Goal: Task Accomplishment & Management: Complete application form

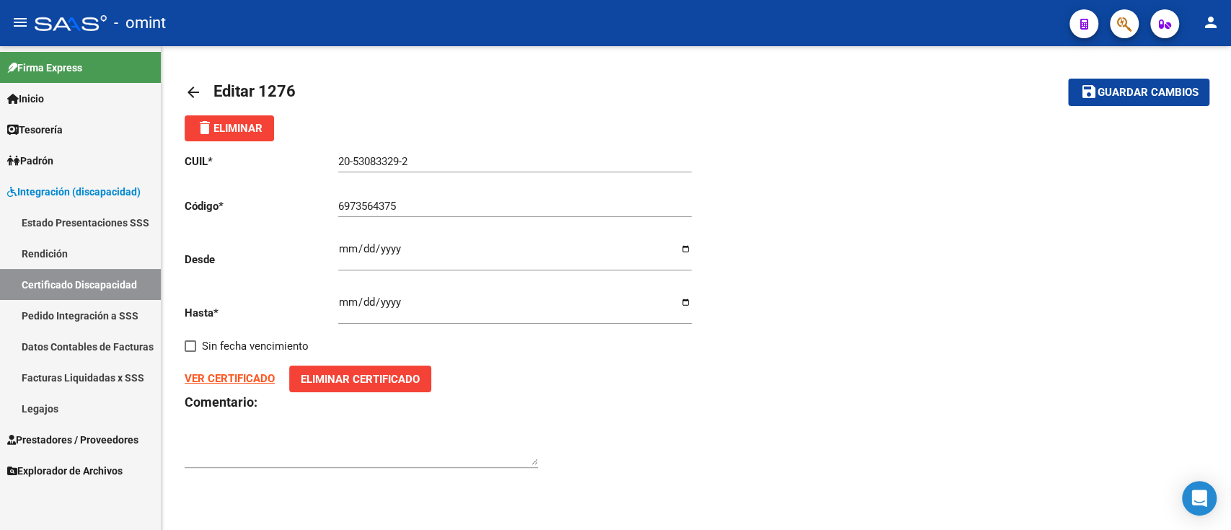
click at [204, 92] on link "arrow_back" at bounding box center [199, 92] width 29 height 34
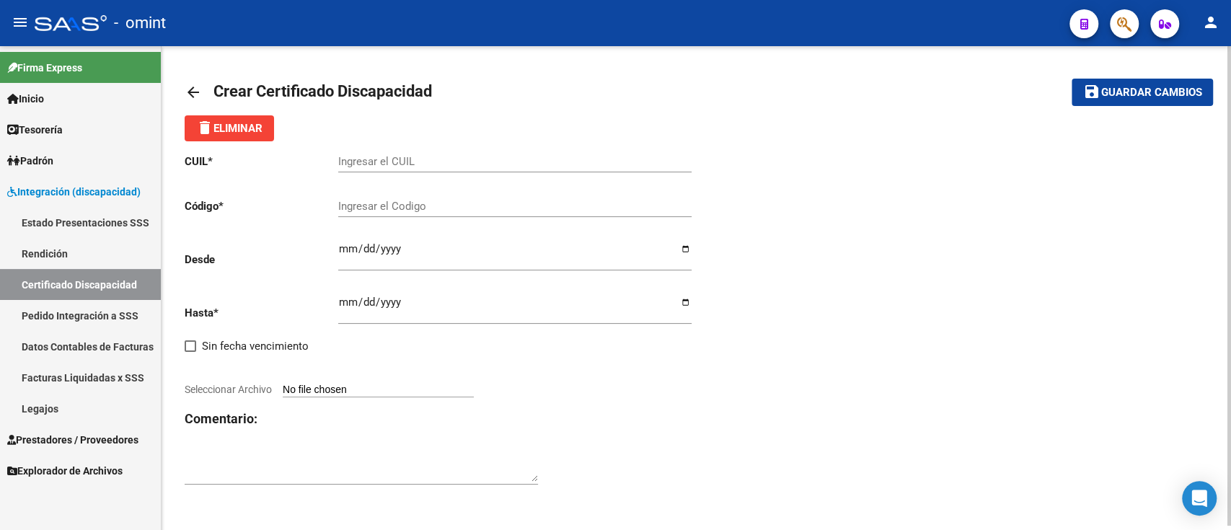
click at [190, 97] on mat-icon "arrow_back" at bounding box center [193, 92] width 17 height 17
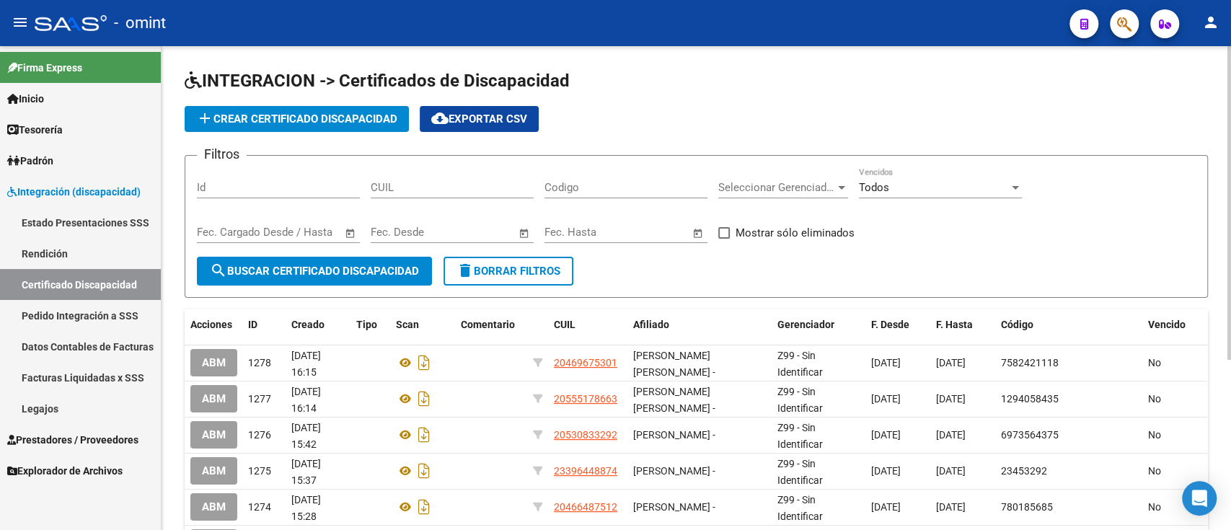
click at [509, 195] on div "CUIL" at bounding box center [452, 182] width 163 height 31
click at [504, 187] on input "CUIL" at bounding box center [452, 187] width 163 height 13
paste input "20-54700698-5"
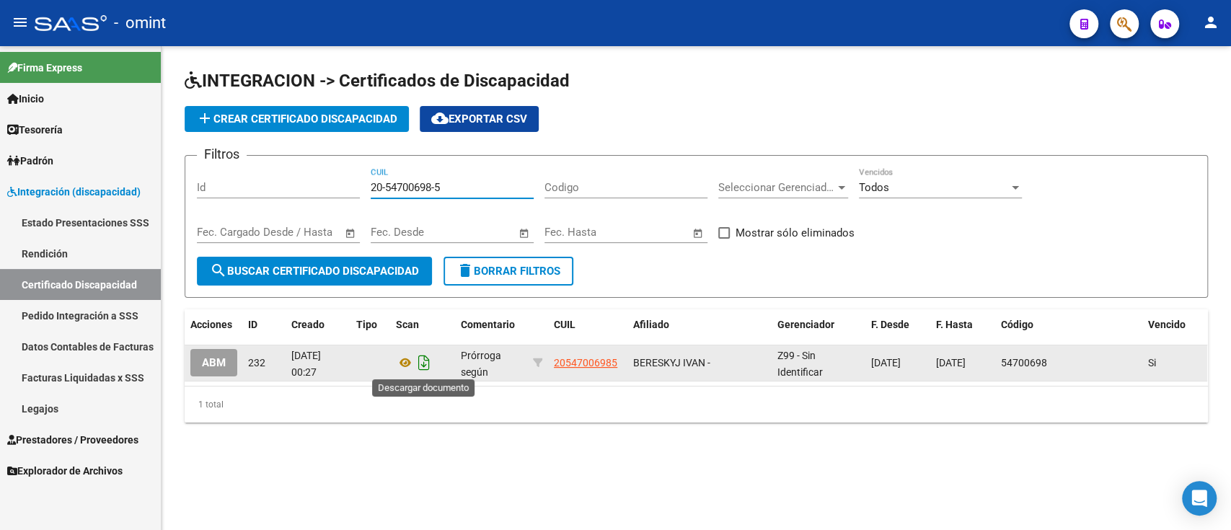
type input "20-54700698-5"
click at [425, 363] on icon "Descargar documento" at bounding box center [424, 362] width 19 height 23
click at [336, 120] on span "add Crear Certificado Discapacidad" at bounding box center [296, 118] width 201 height 13
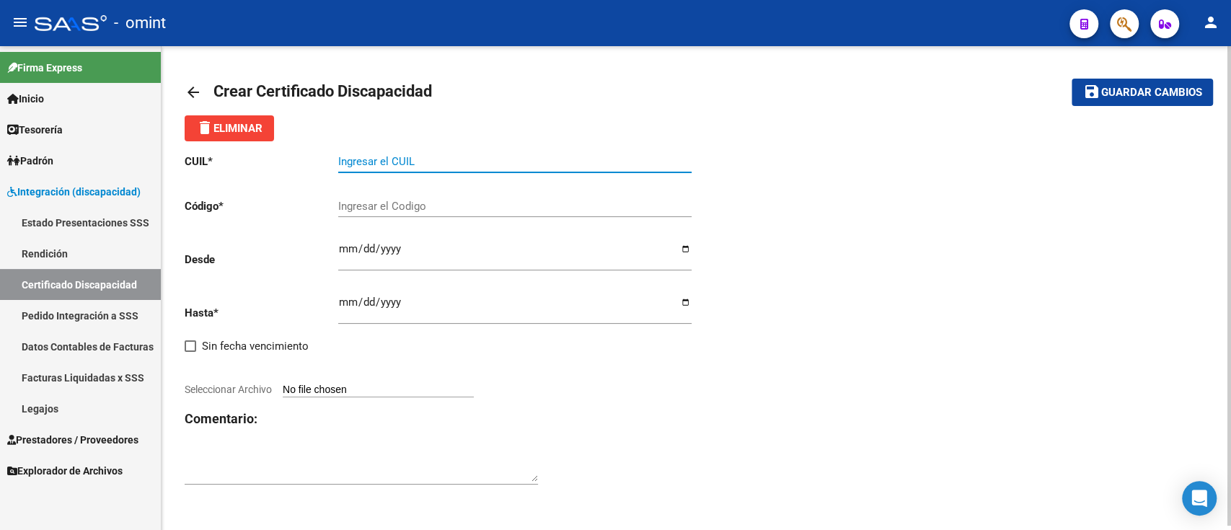
click at [450, 156] on input "Ingresar el CUIL" at bounding box center [514, 161] width 353 height 13
paste input "20-54700698-5"
type input "20-54700698-5"
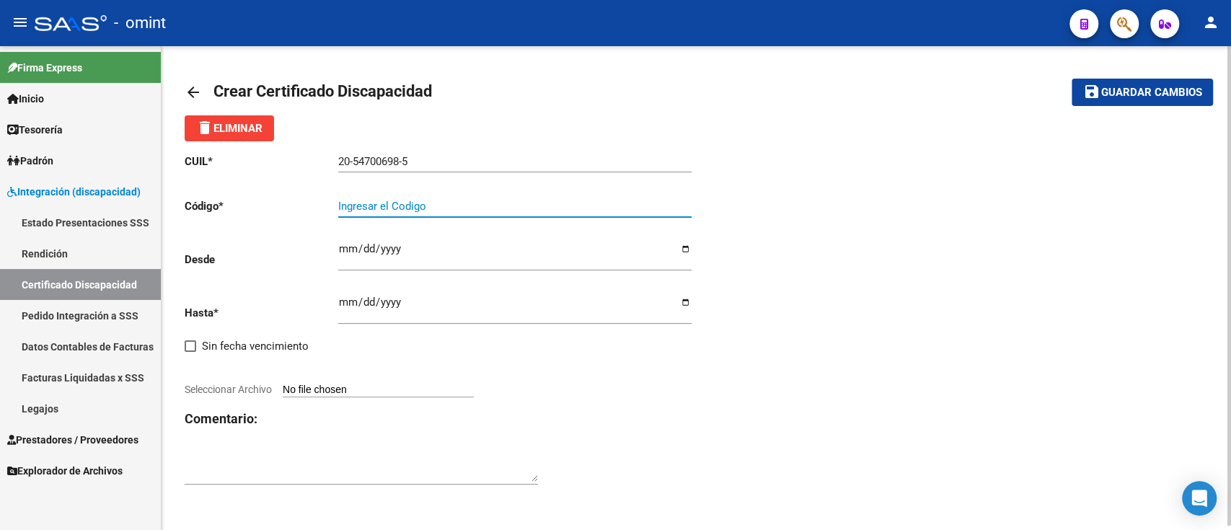
click at [425, 212] on input "Ingresar el Codigo" at bounding box center [514, 206] width 353 height 13
paste input "7249182295"
type input "7249182295"
click at [394, 245] on input "Ingresar fec. Desde" at bounding box center [514, 254] width 353 height 23
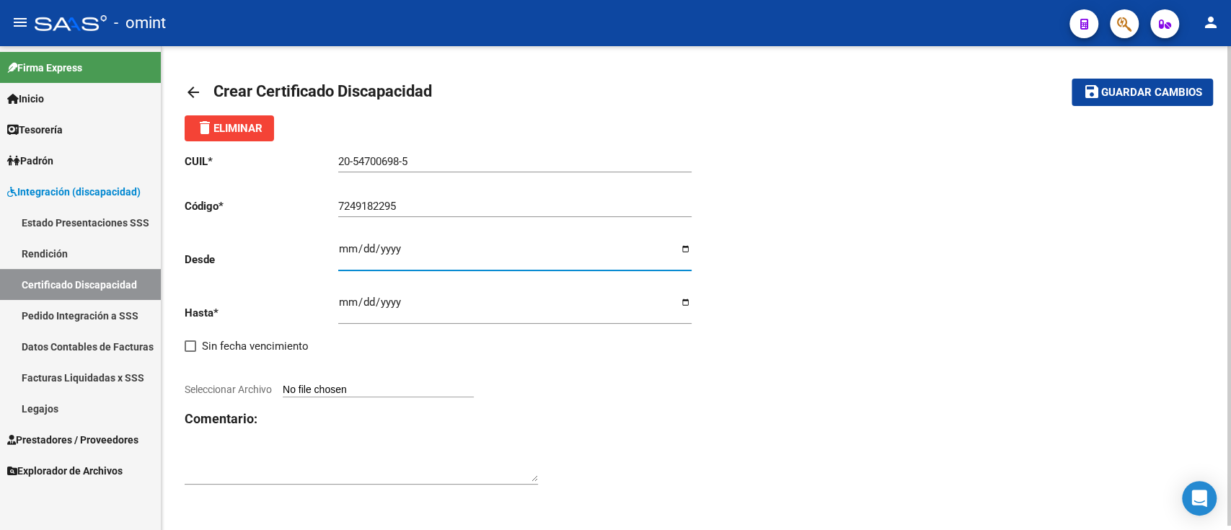
click at [347, 244] on input "Ingresar fec. Desde" at bounding box center [514, 254] width 353 height 23
type input "[DATE]"
click at [366, 306] on input "Ingresar fec. Hasta" at bounding box center [514, 307] width 353 height 23
click at [346, 309] on input "Ingresar fec. Hasta" at bounding box center [514, 307] width 353 height 23
click at [341, 301] on input "Ingresar fec. Hasta" at bounding box center [514, 307] width 353 height 23
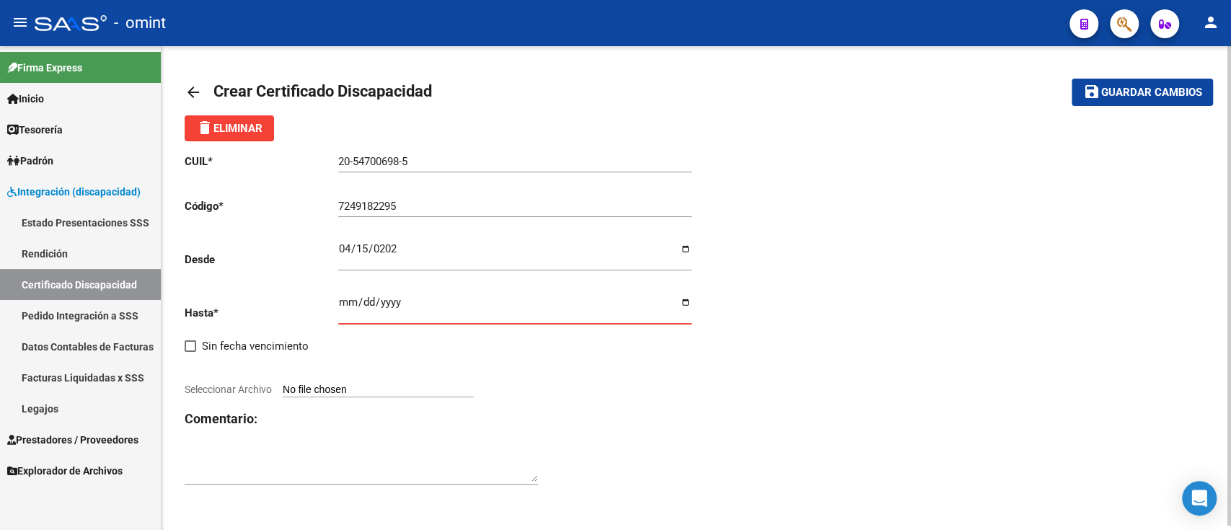
type input "0001-04-30"
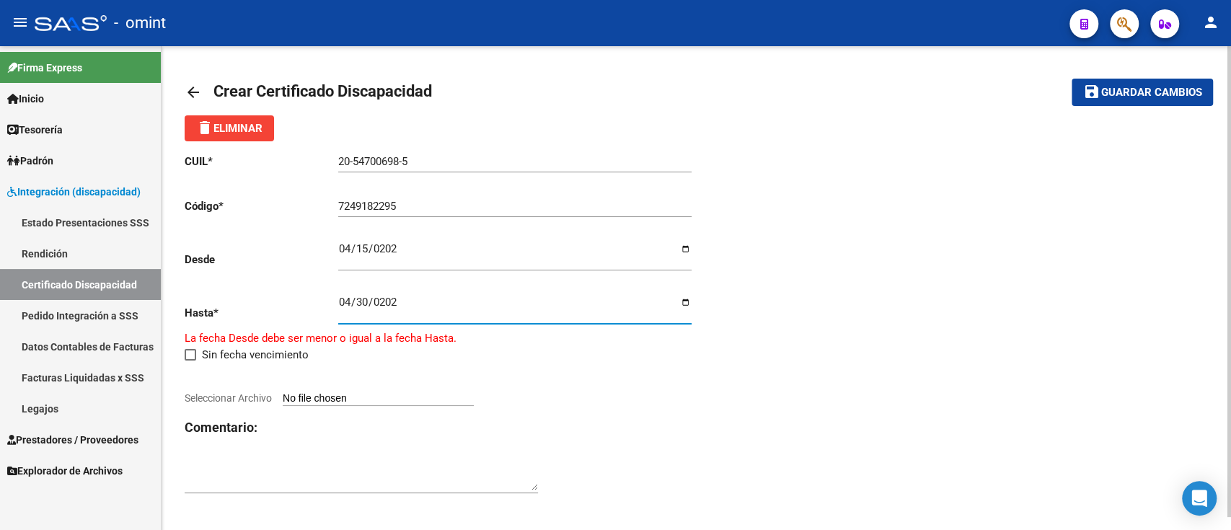
type input "[DATE]"
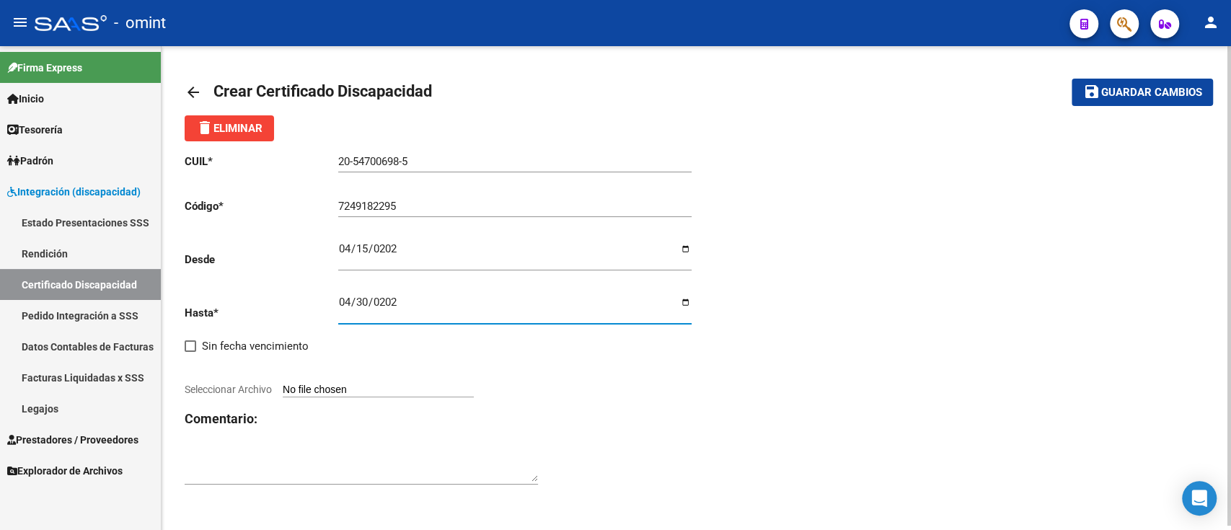
click at [686, 303] on input "[DATE]" at bounding box center [514, 307] width 353 height 23
click at [294, 383] on div "CUIL * 20-54700698-5 Ingresar el CUIL Código * 7249182295 Ingresar el Codigo De…" at bounding box center [441, 319] width 512 height 357
click at [247, 390] on span "Seleccionar Archivo" at bounding box center [228, 390] width 87 height 12
click at [283, 390] on input "Seleccionar Archivo" at bounding box center [378, 391] width 191 height 14
type input "C:\fakepath\cud [PERSON_NAME] ivan133910993999543831.pdf"
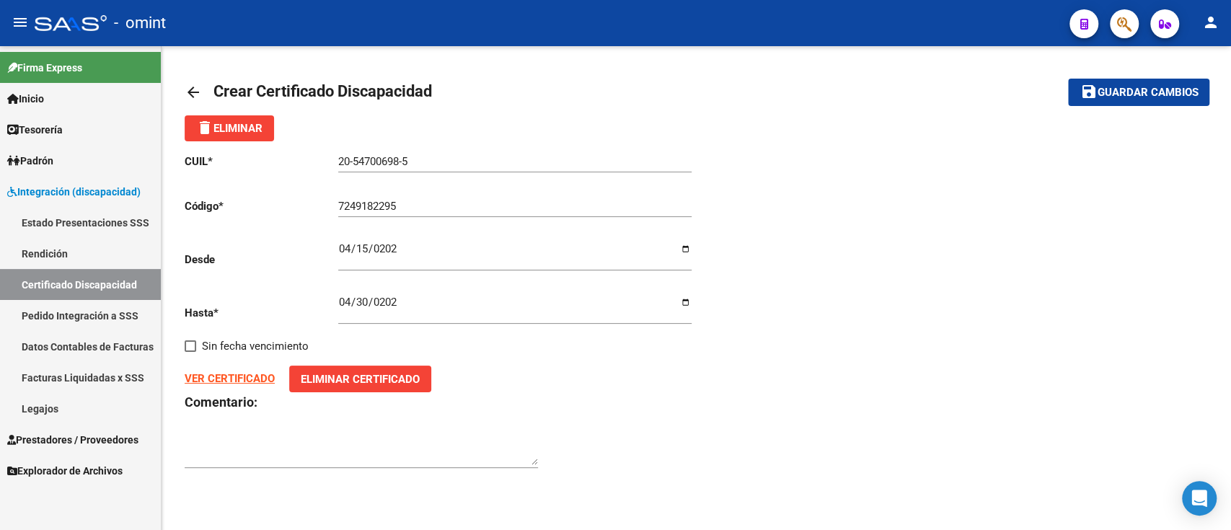
click at [1159, 79] on button "save Guardar cambios" at bounding box center [1138, 92] width 141 height 27
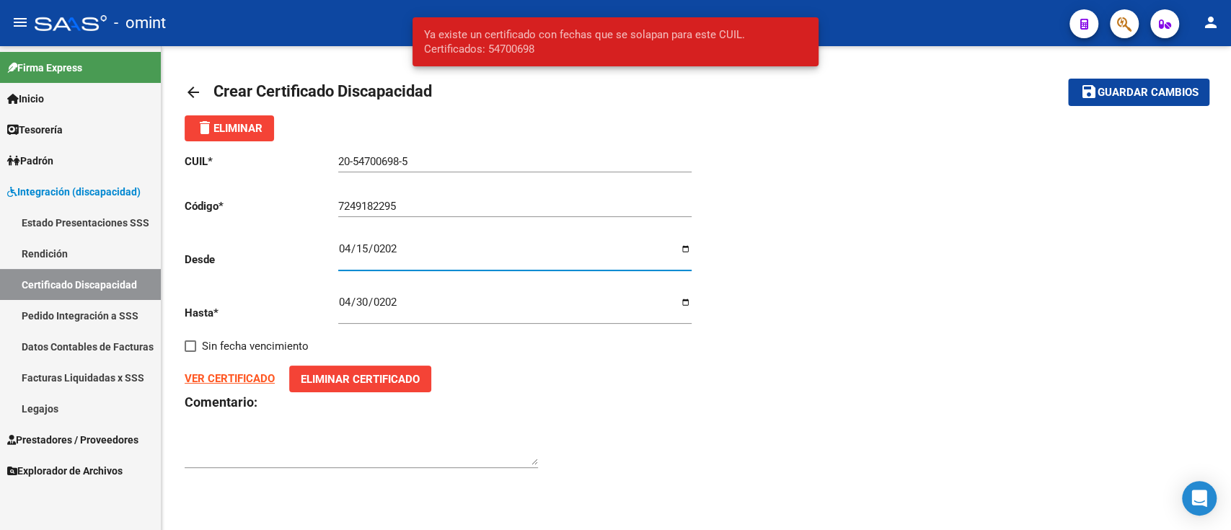
click at [349, 249] on input "[DATE]" at bounding box center [514, 254] width 353 height 23
click at [359, 250] on input "[DATE]" at bounding box center [514, 254] width 353 height 23
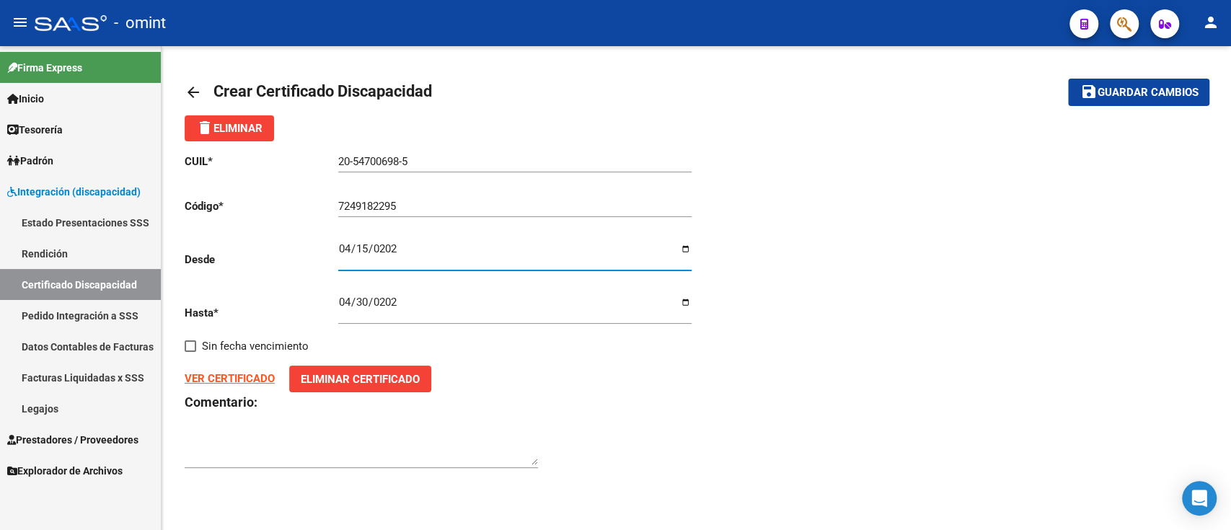
click at [1119, 94] on span "Guardar cambios" at bounding box center [1147, 93] width 101 height 13
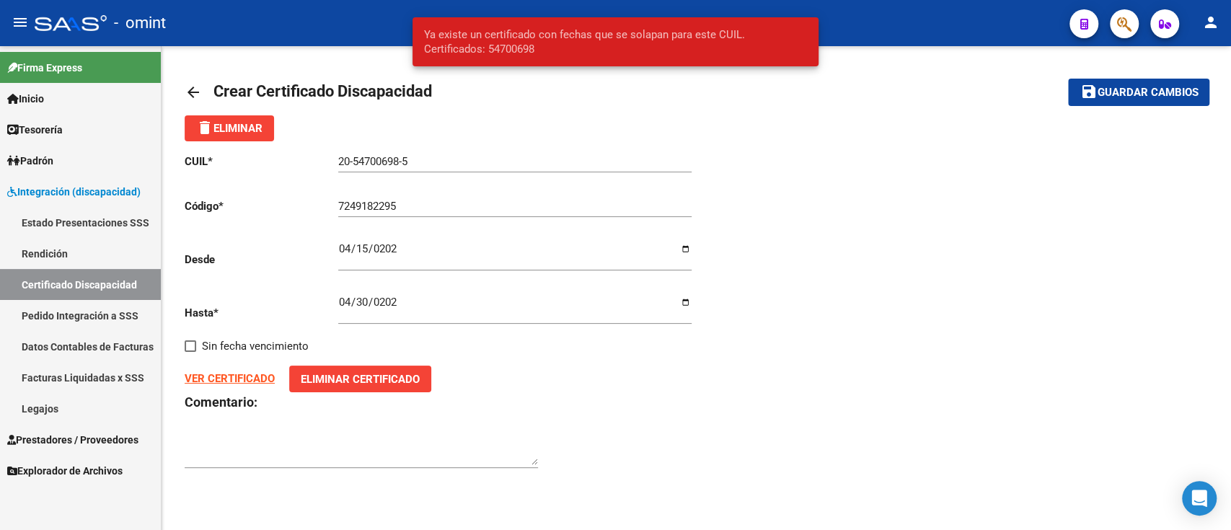
click at [360, 251] on input "[DATE]" at bounding box center [514, 254] width 353 height 23
click at [1131, 94] on span "Guardar cambios" at bounding box center [1147, 93] width 101 height 13
click at [364, 248] on input "[DATE]" at bounding box center [514, 254] width 353 height 23
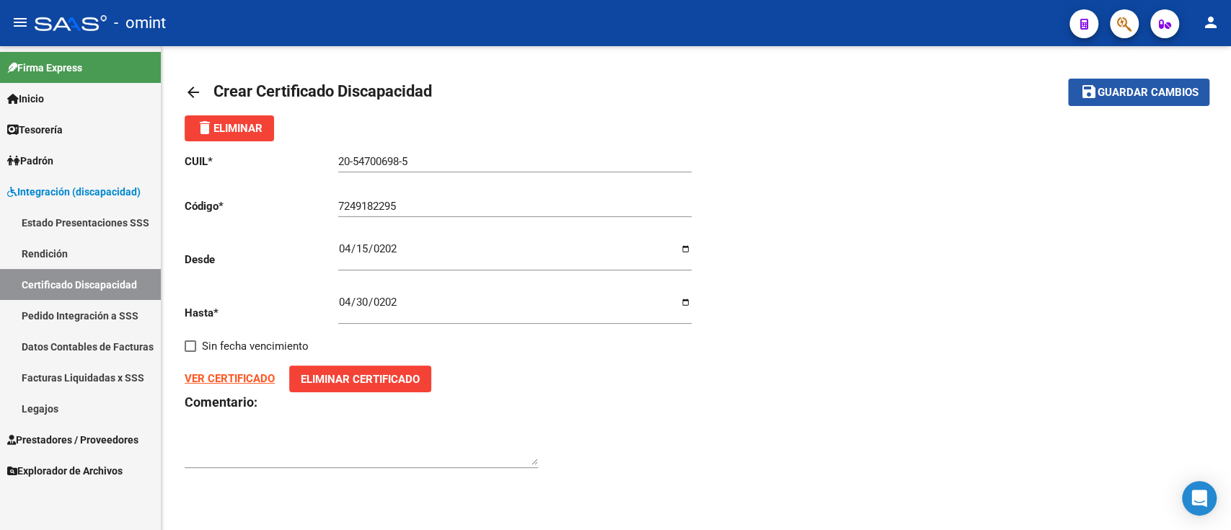
click at [1114, 84] on button "save Guardar cambios" at bounding box center [1138, 92] width 141 height 27
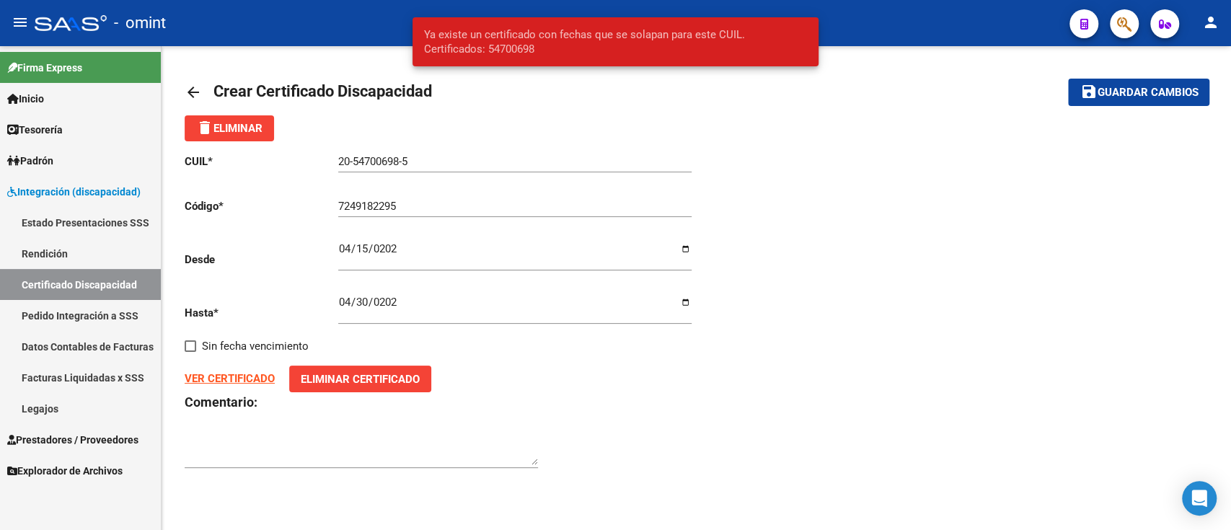
click at [363, 248] on input "[DATE]" at bounding box center [514, 254] width 353 height 23
click at [1102, 87] on span "Guardar cambios" at bounding box center [1147, 93] width 101 height 13
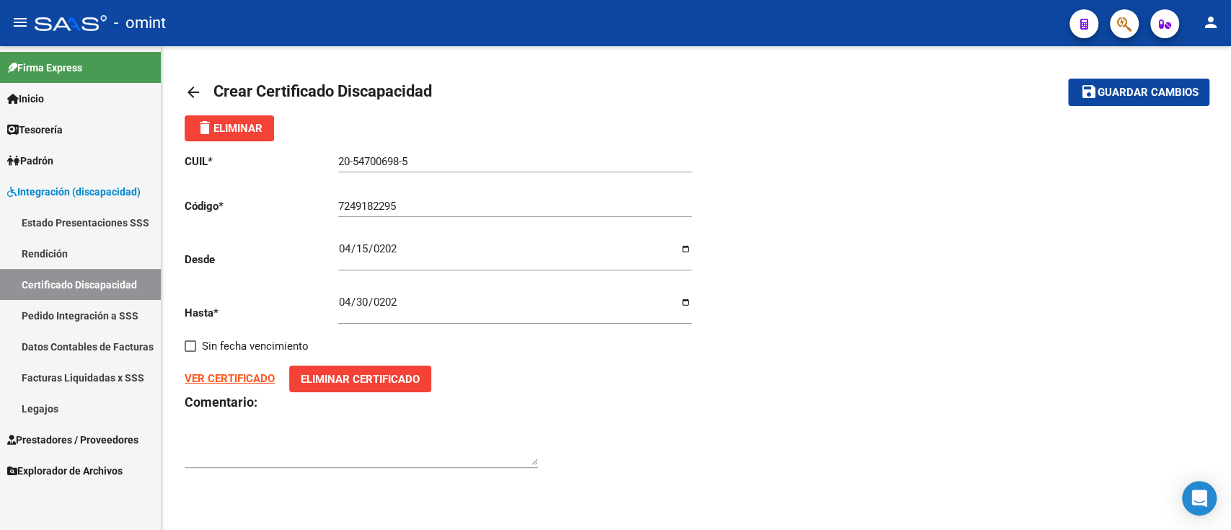
click at [345, 249] on input "[DATE]" at bounding box center [514, 254] width 353 height 23
type input "[DATE]"
click at [1119, 89] on span "Guardar cambios" at bounding box center [1147, 93] width 101 height 13
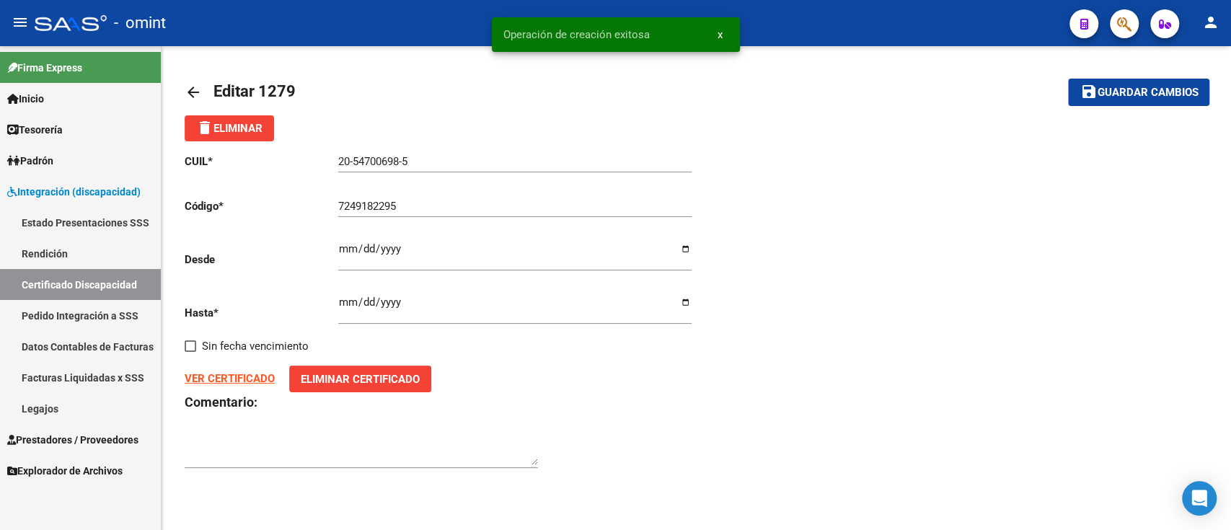
click at [196, 88] on mat-icon "arrow_back" at bounding box center [193, 92] width 17 height 17
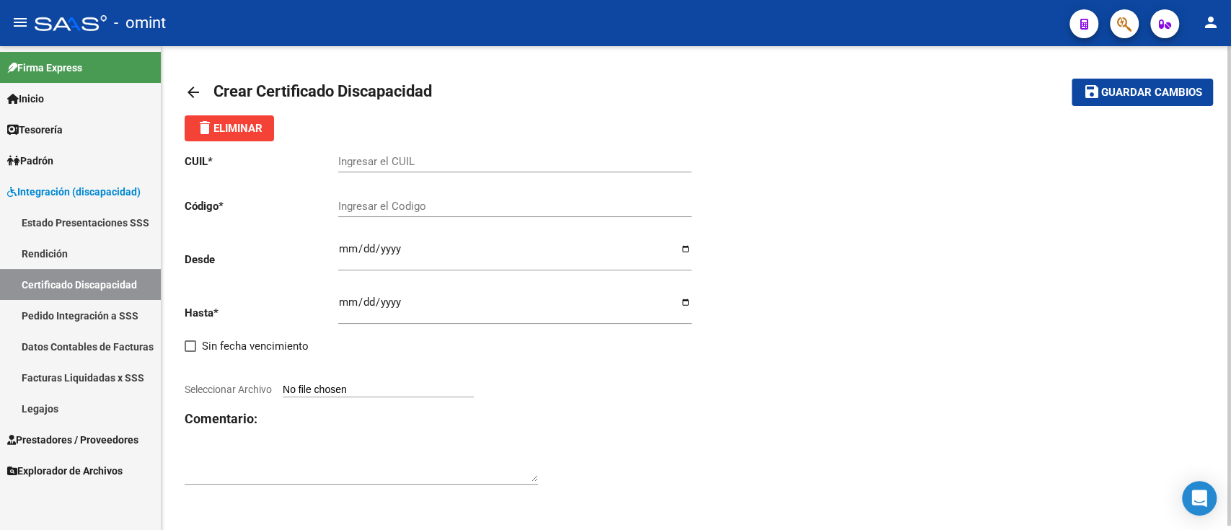
click at [179, 83] on div "arrow_back Crear Certificado Discapacidad save Guardar cambios delete Eliminar …" at bounding box center [696, 289] width 1069 height 487
click at [193, 81] on link "arrow_back" at bounding box center [199, 92] width 29 height 34
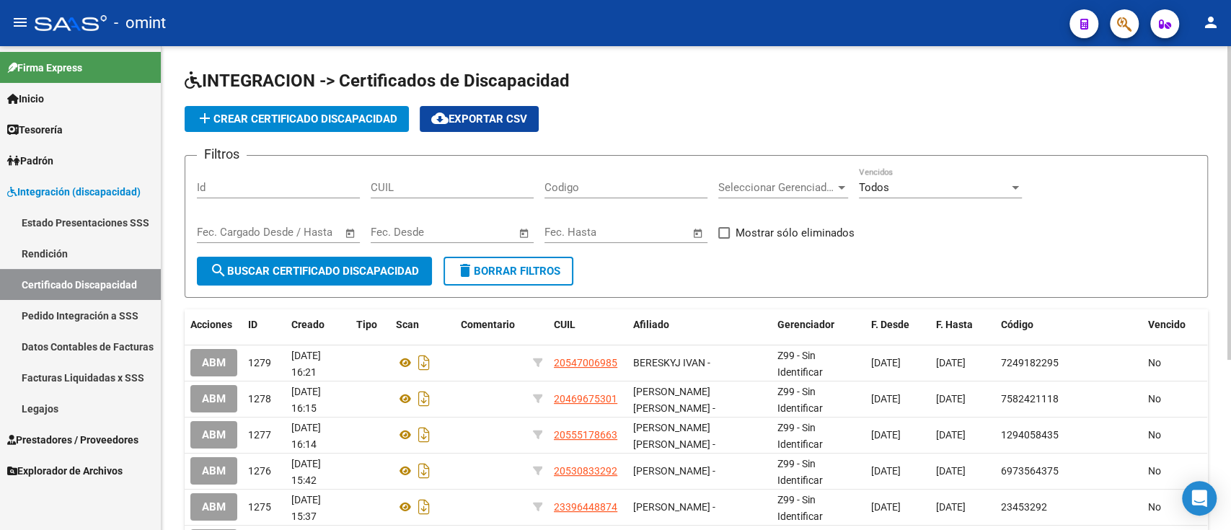
click at [421, 187] on input "CUIL" at bounding box center [452, 187] width 163 height 13
paste input "20-54700698-5"
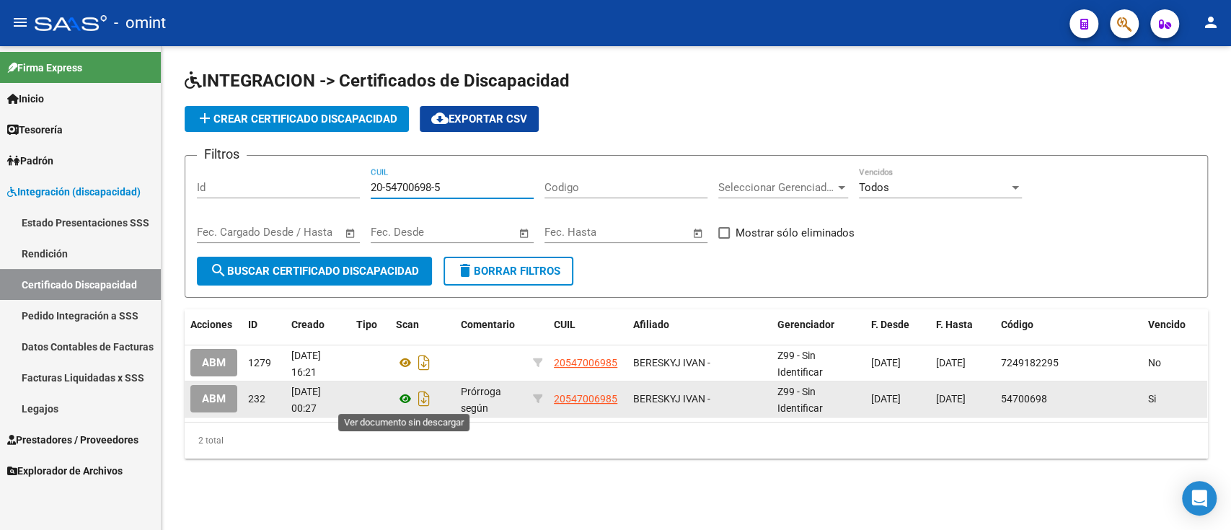
type input "20-54700698-5"
click at [409, 400] on icon at bounding box center [405, 398] width 19 height 17
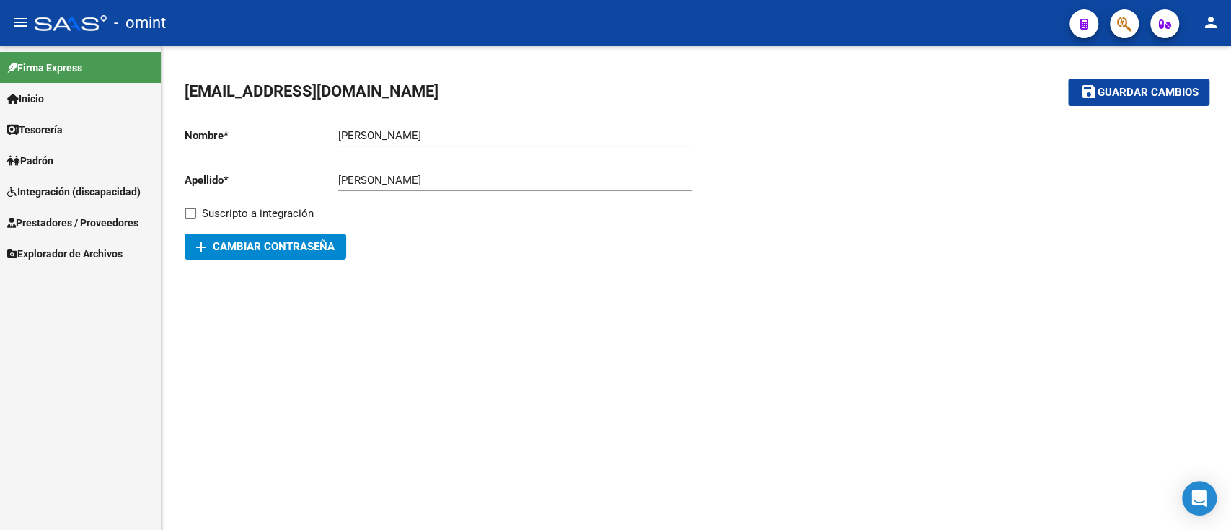
click at [52, 180] on link "Integración (discapacidad)" at bounding box center [80, 191] width 161 height 31
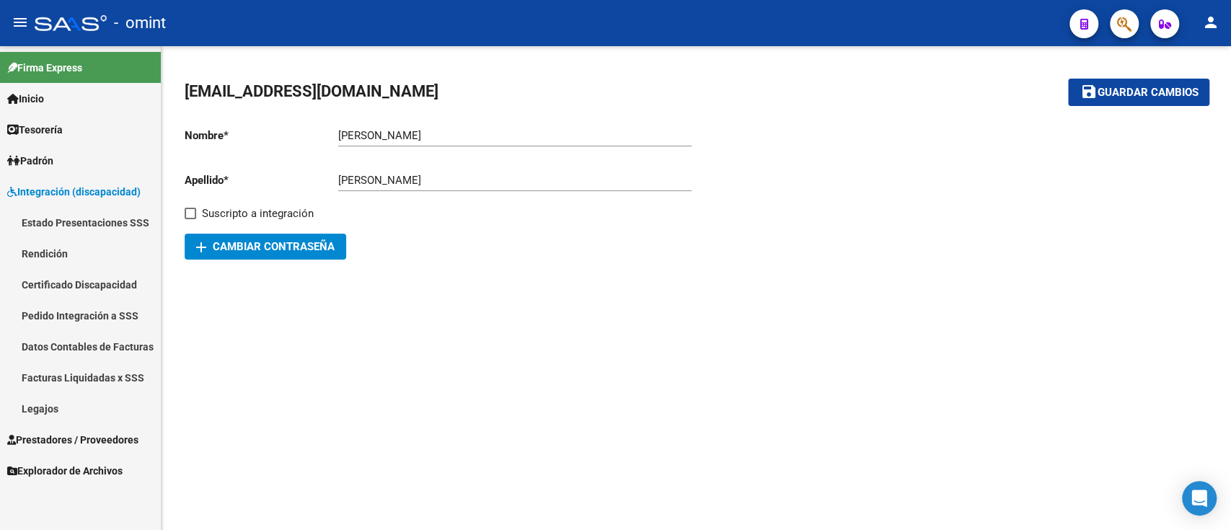
click at [105, 281] on link "Certificado Discapacidad" at bounding box center [80, 284] width 161 height 31
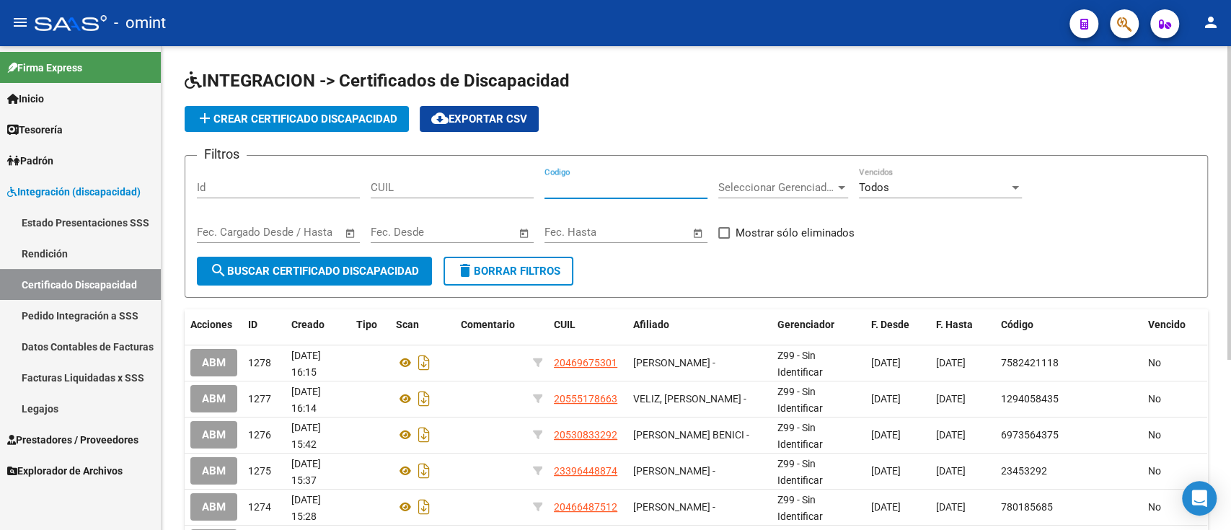
click at [581, 182] on input "Codigo" at bounding box center [625, 187] width 163 height 13
click at [422, 185] on input "CUIL" at bounding box center [452, 187] width 163 height 13
paste input "20-54700698-5"
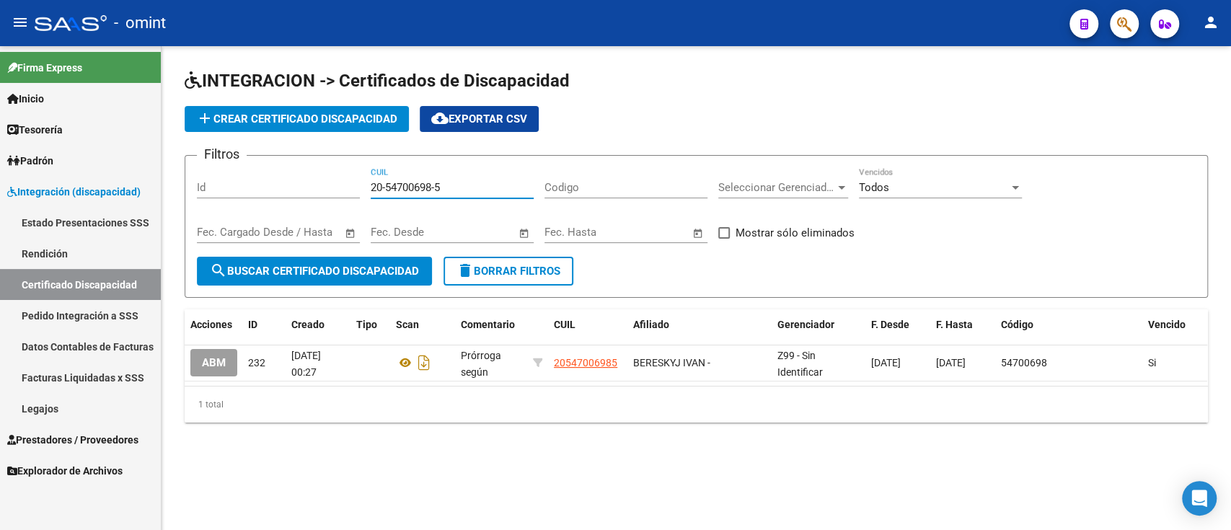
type input "20-54700698-5"
